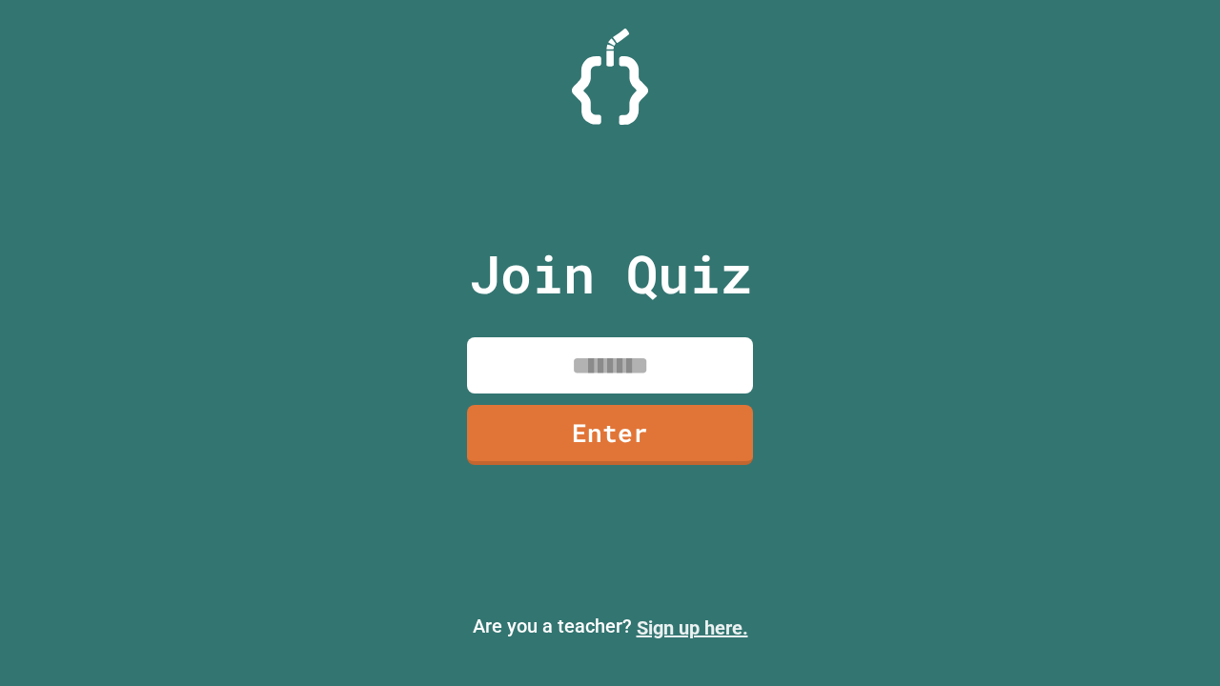
click at [692, 628] on link "Sign up here." at bounding box center [693, 628] width 112 height 23
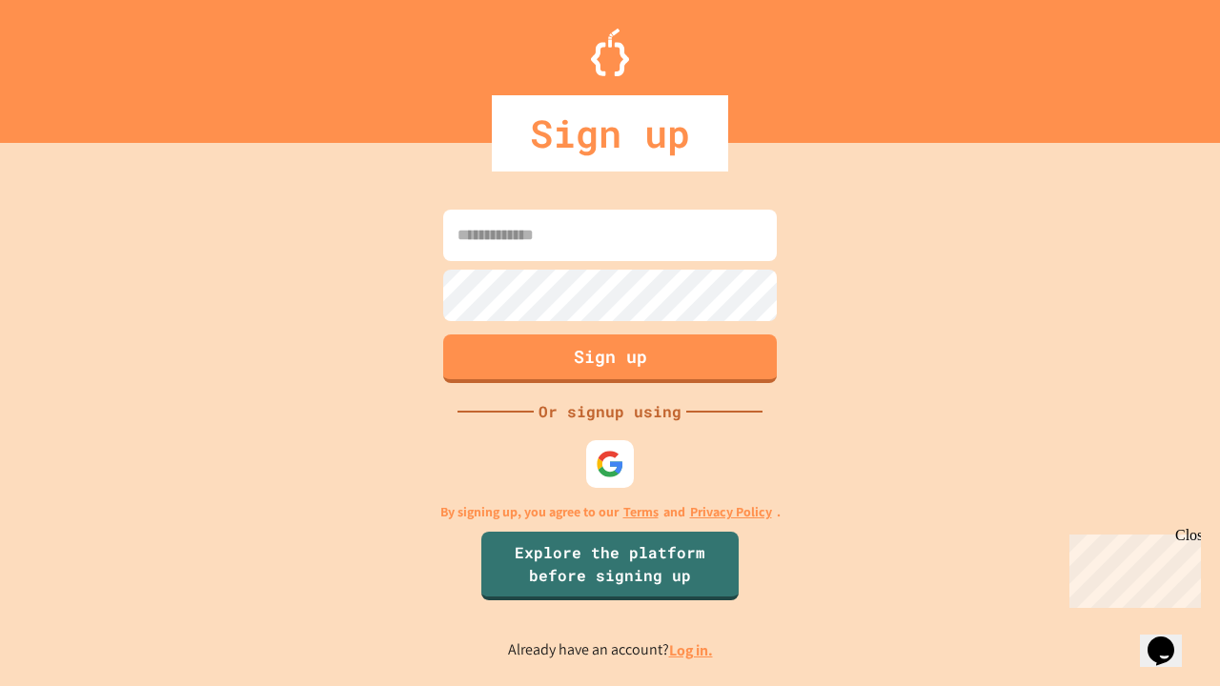
click at [692, 650] on link "Log in." at bounding box center [691, 651] width 44 height 20
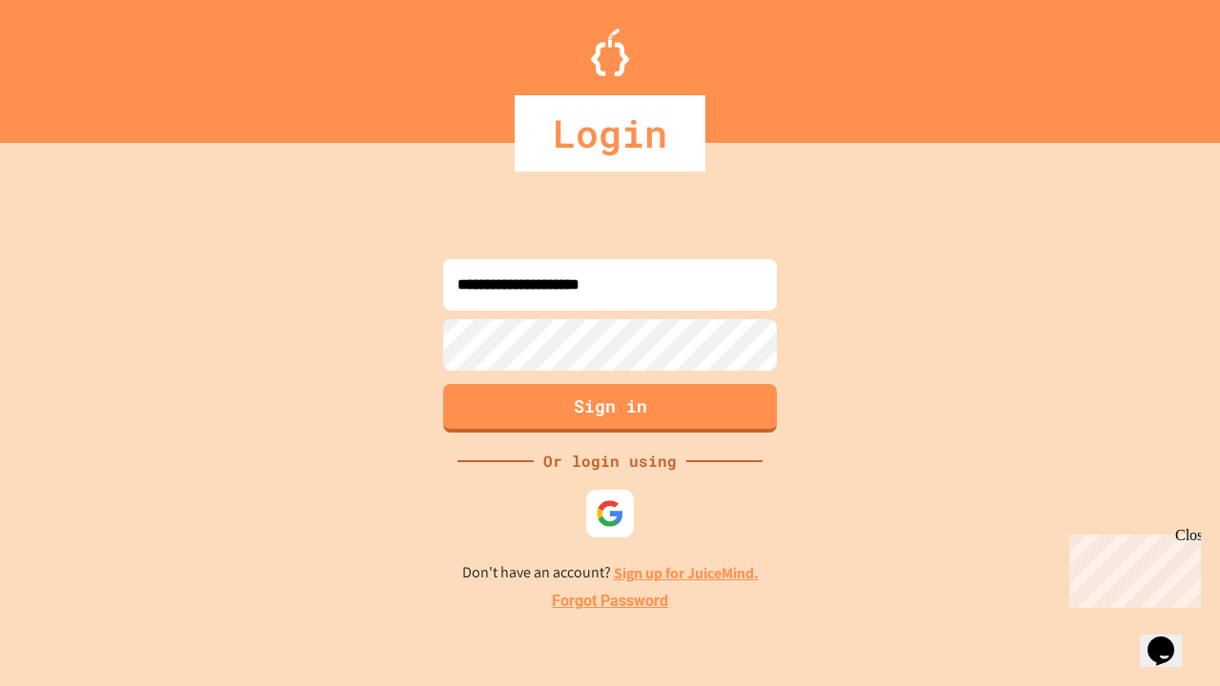
type input "**********"
